Goal: Task Accomplishment & Management: Manage account settings

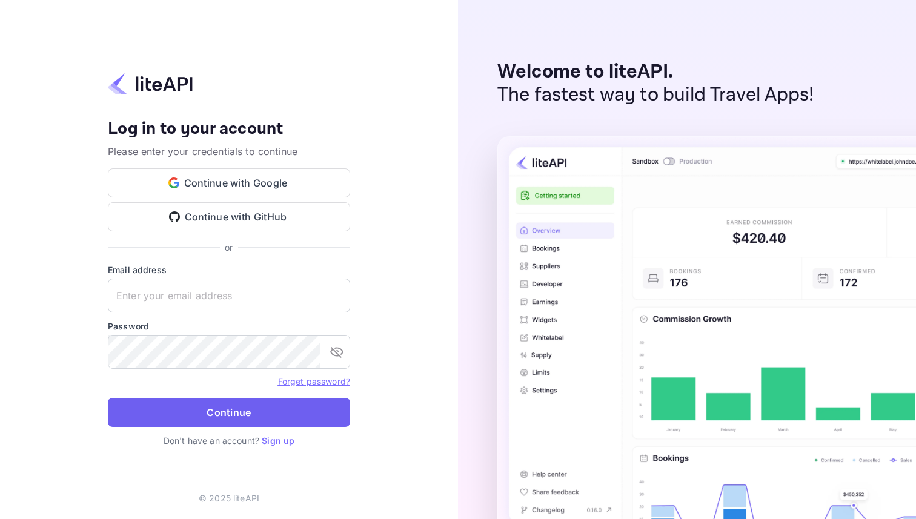
type input "dimitrialary@gmail.com"
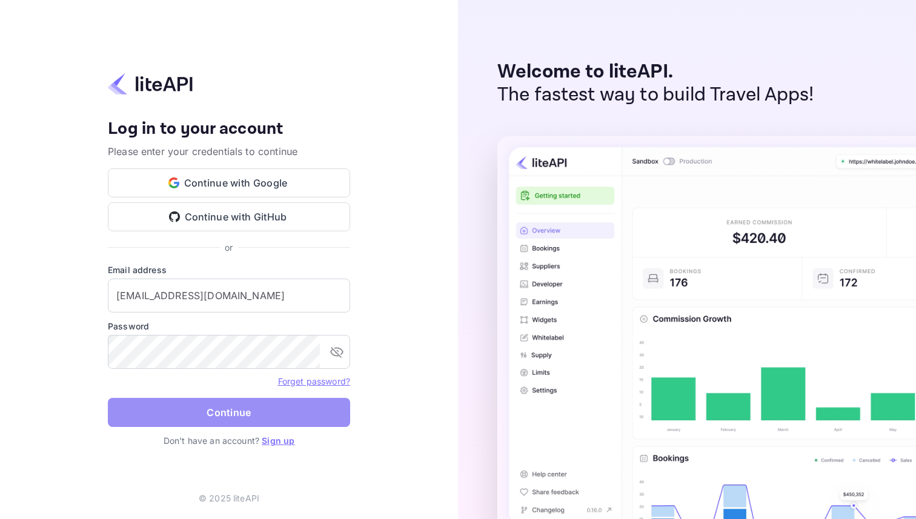
click at [232, 404] on button "Continue" at bounding box center [229, 412] width 242 height 29
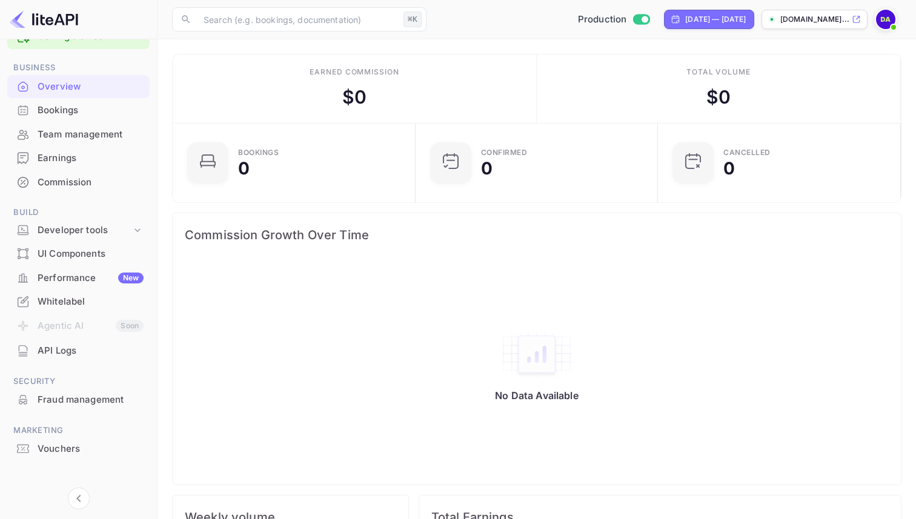
scroll to position [33, 0]
click at [78, 232] on div "Developer tools" at bounding box center [85, 229] width 94 height 14
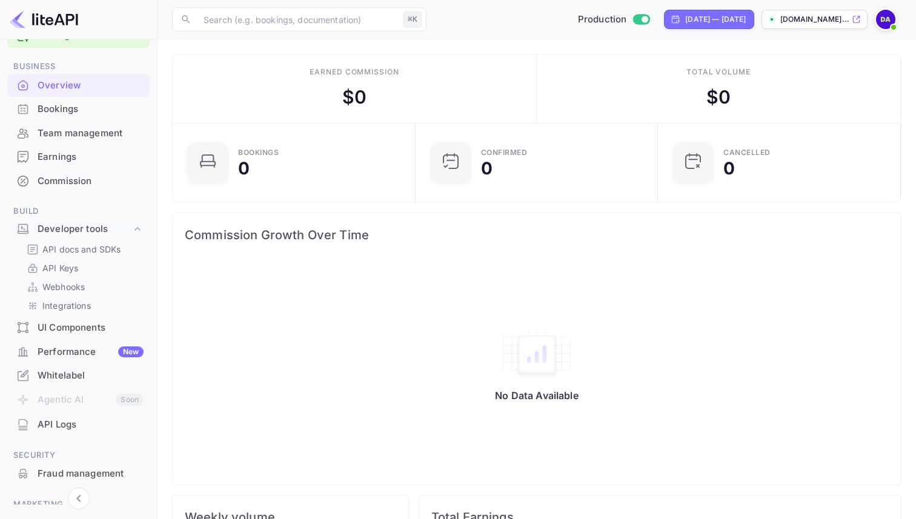
click at [77, 175] on div "Commission" at bounding box center [91, 181] width 106 height 14
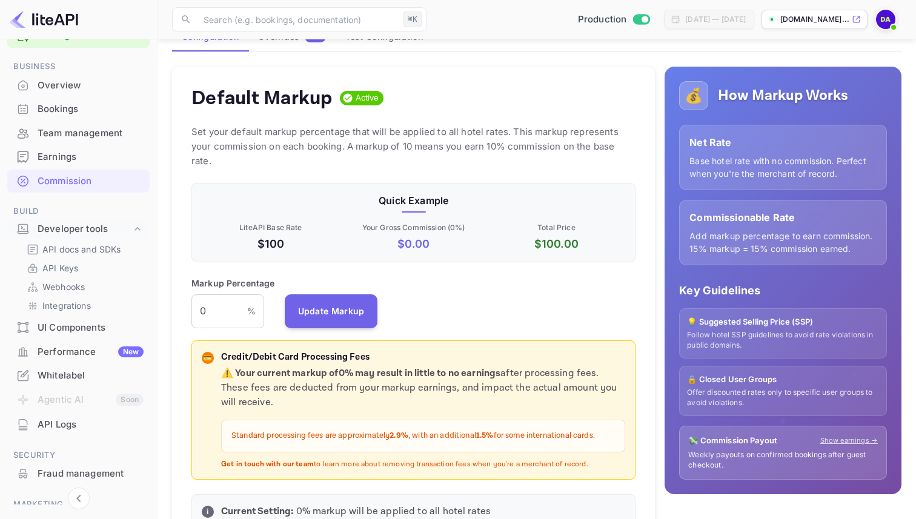
scroll to position [104, 0]
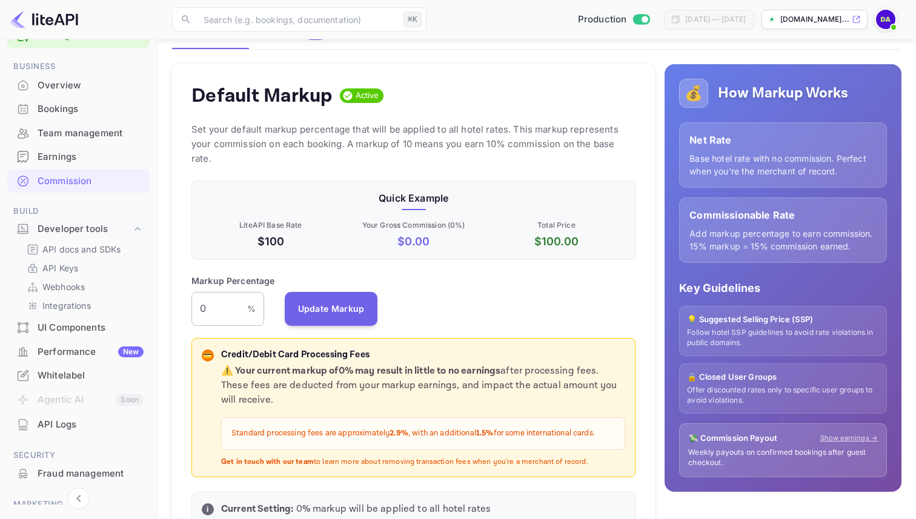
click at [242, 294] on input "0" at bounding box center [219, 309] width 56 height 34
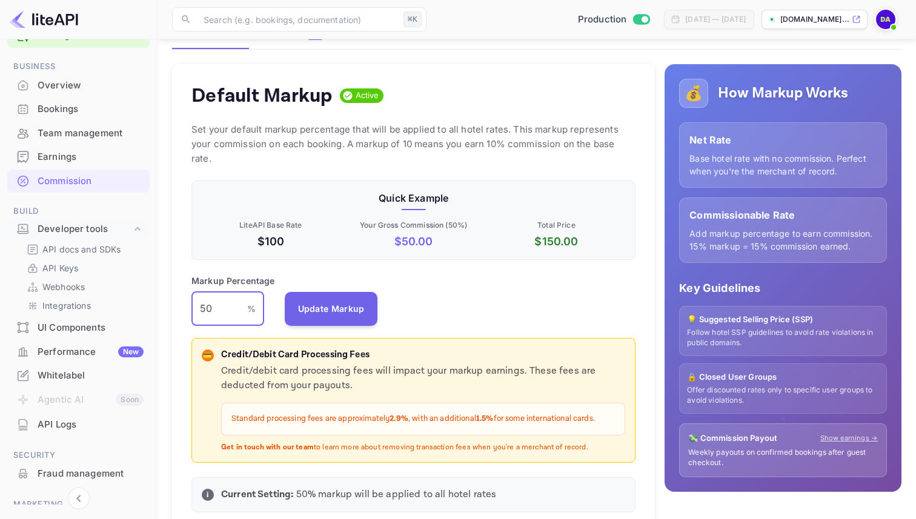
type input "5"
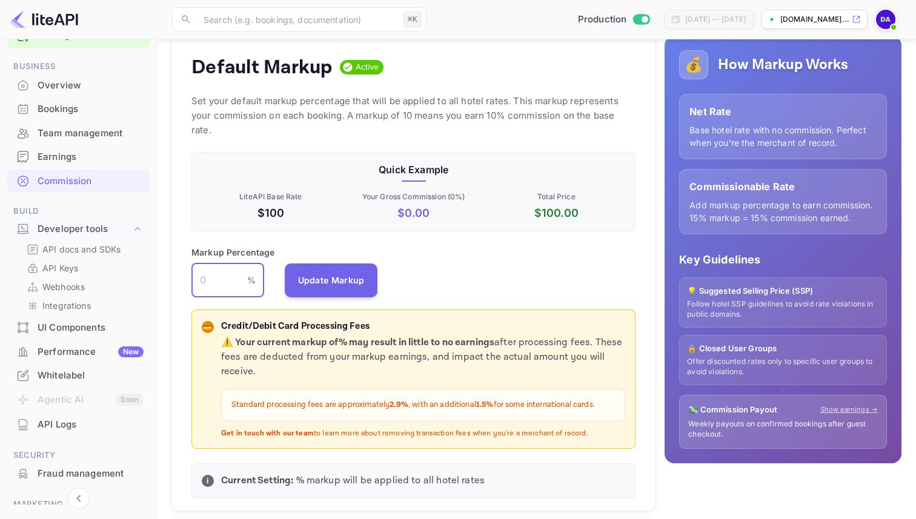
scroll to position [133, 0]
click at [74, 306] on p "Integrations" at bounding box center [66, 305] width 48 height 13
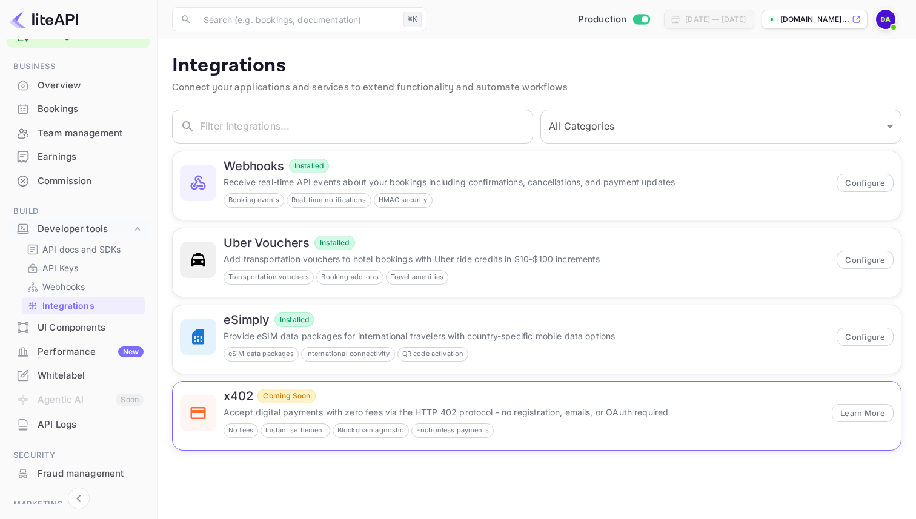
click at [574, 411] on p "Accept digital payments with zero fees via the HTTP 402 protocol - no registrat…" at bounding box center [523, 412] width 601 height 13
